Goal: Task Accomplishment & Management: Use online tool/utility

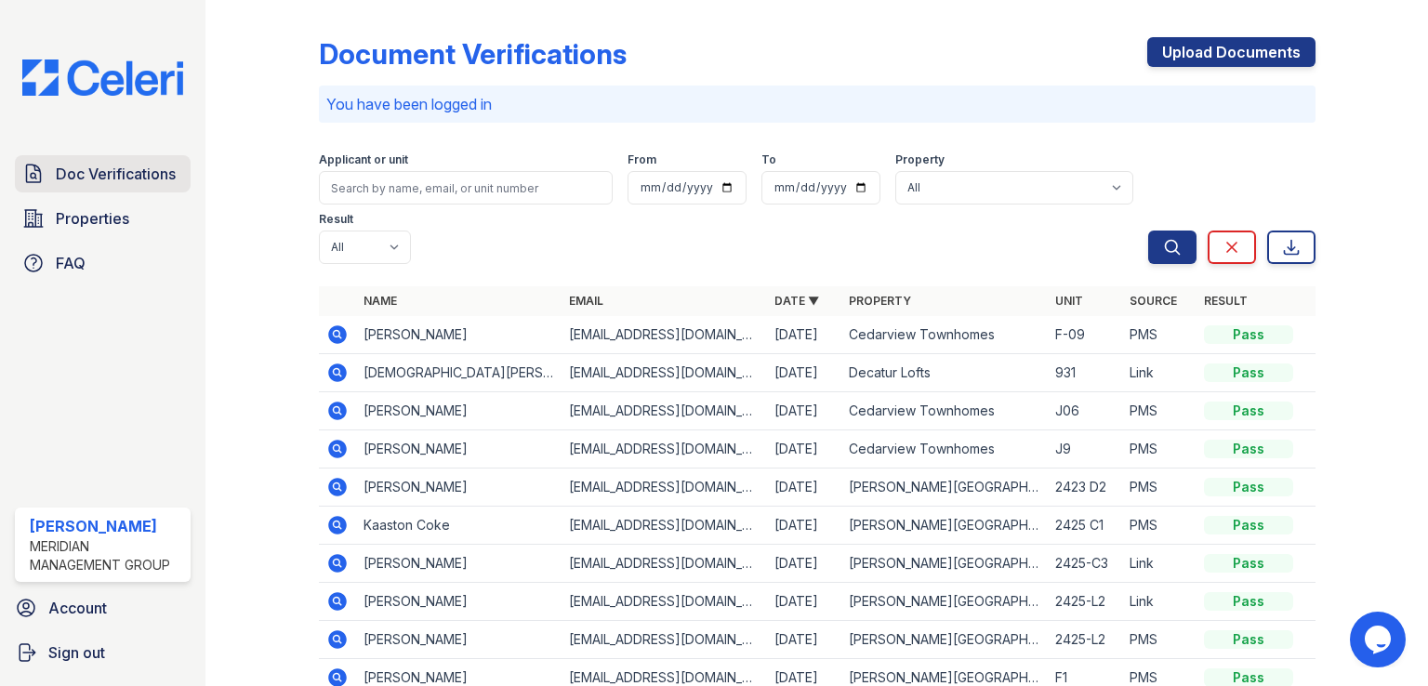
click at [133, 182] on span "Doc Verifications" at bounding box center [116, 174] width 120 height 22
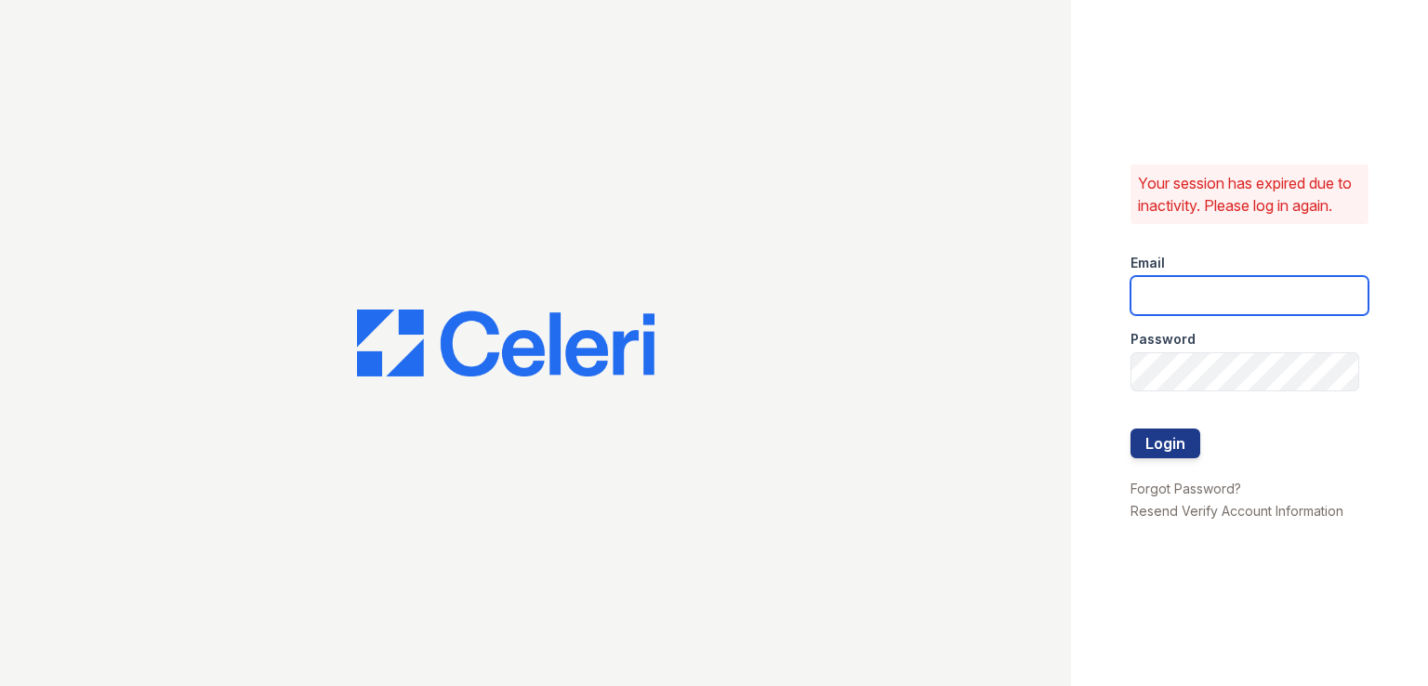
click at [1198, 278] on input "email" at bounding box center [1250, 295] width 238 height 39
type input "[EMAIL_ADDRESS][DOMAIN_NAME]"
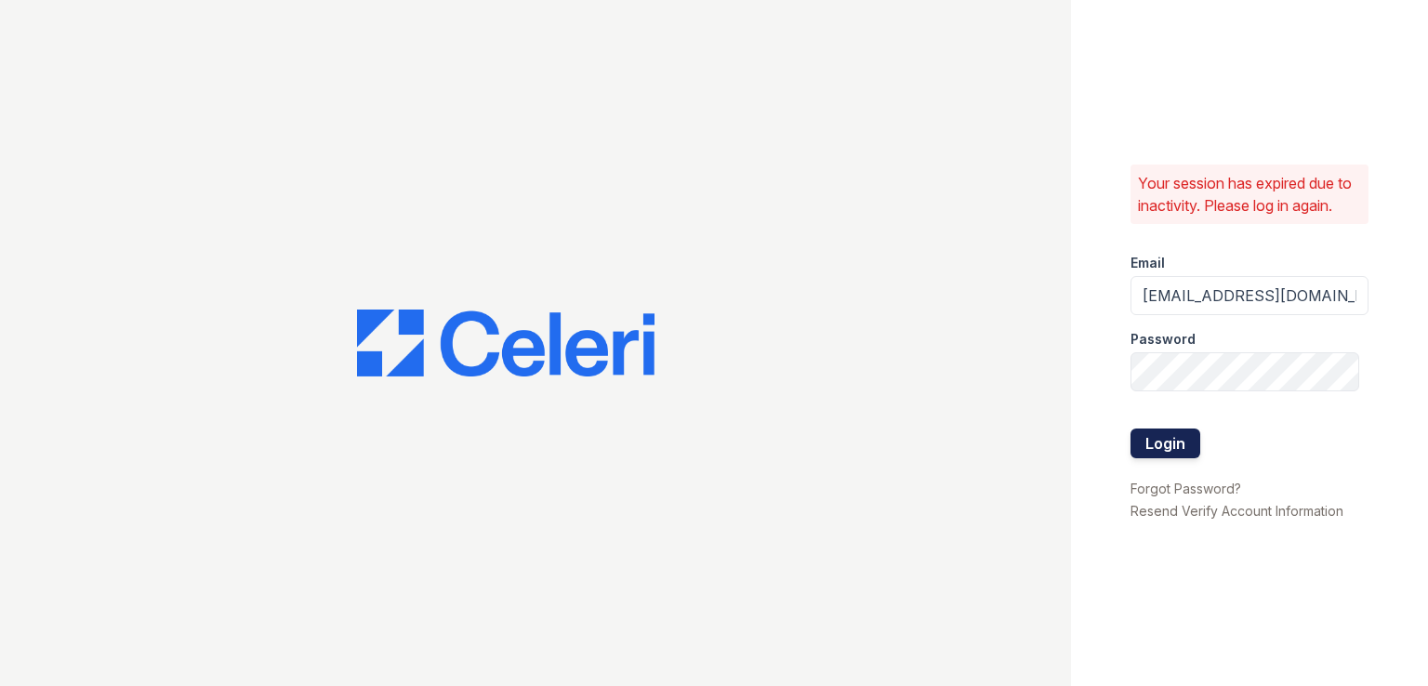
click at [1147, 435] on button "Login" at bounding box center [1166, 444] width 70 height 30
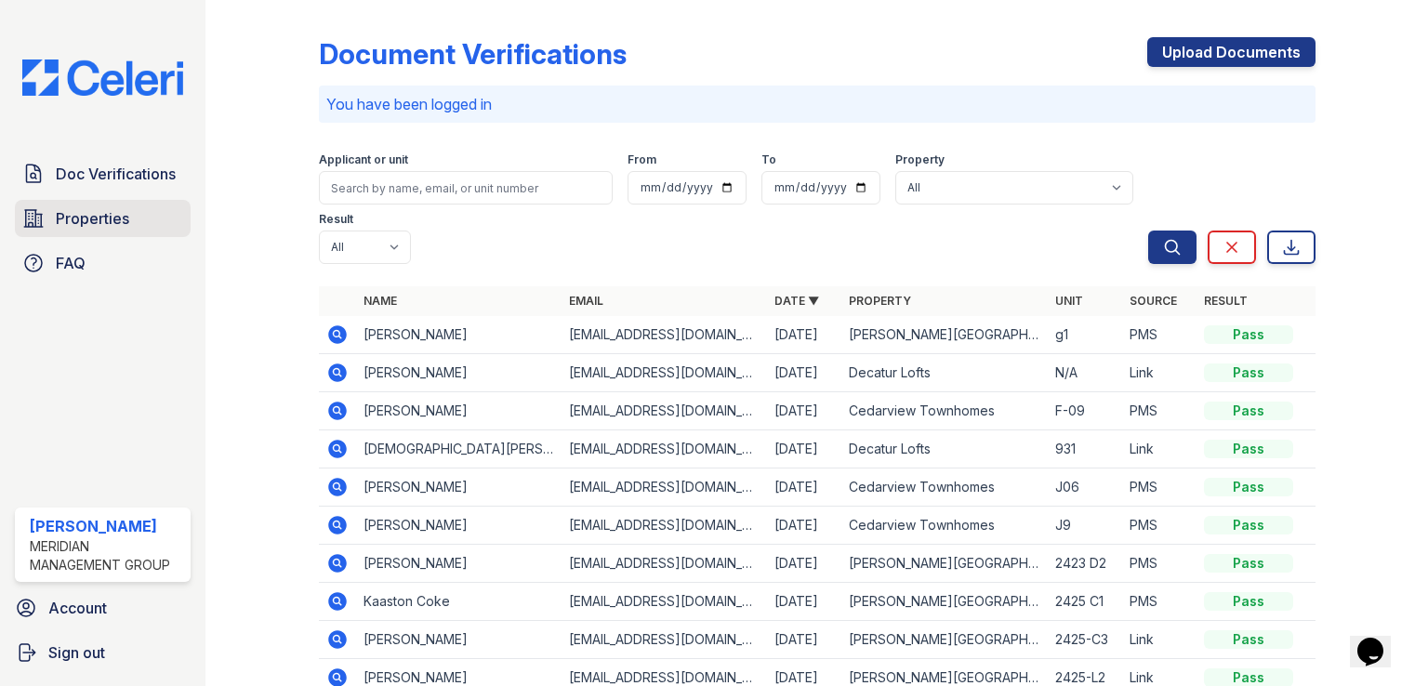
click at [89, 217] on span "Properties" at bounding box center [92, 218] width 73 height 22
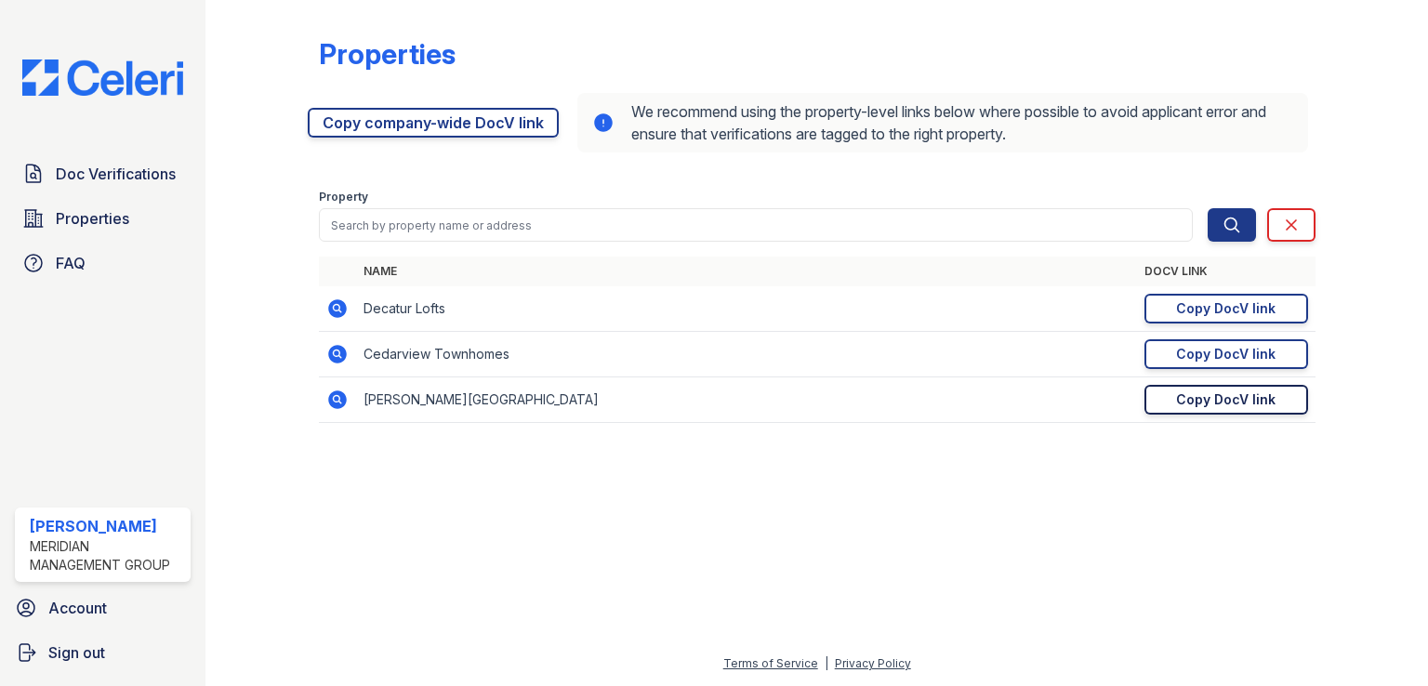
click at [1246, 410] on link "Copy DocV link Copy link" at bounding box center [1227, 400] width 164 height 30
click at [1198, 401] on div "Copy DocV link" at bounding box center [1225, 400] width 99 height 19
